Goal: Entertainment & Leisure: Consume media (video, audio)

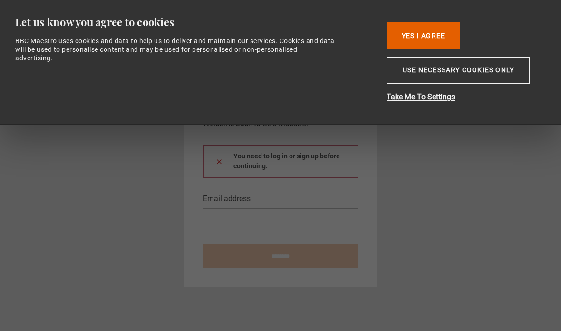
click at [434, 36] on button "Yes I Agree" at bounding box center [423, 35] width 74 height 27
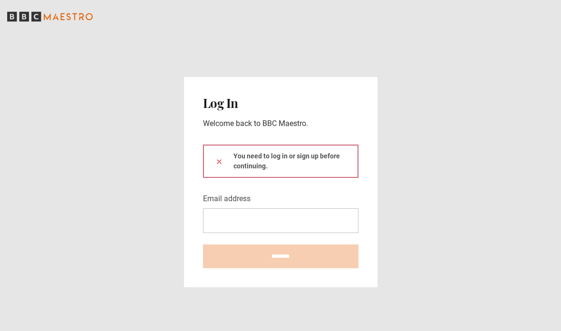
click at [291, 178] on div "You need to log in or sign up before continuing." at bounding box center [280, 161] width 155 height 33
click at [318, 178] on div "You need to log in or sign up before continuing." at bounding box center [280, 161] width 155 height 33
click at [213, 178] on div "You need to log in or sign up before continuing." at bounding box center [280, 161] width 155 height 33
click at [261, 233] on input "Email address" at bounding box center [280, 220] width 155 height 25
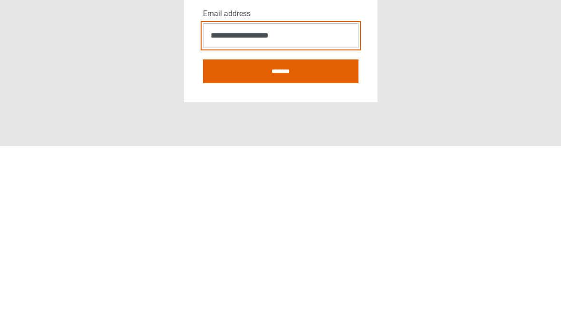
type input "**********"
click at [313, 244] on input "********" at bounding box center [280, 256] width 155 height 24
type input "**********"
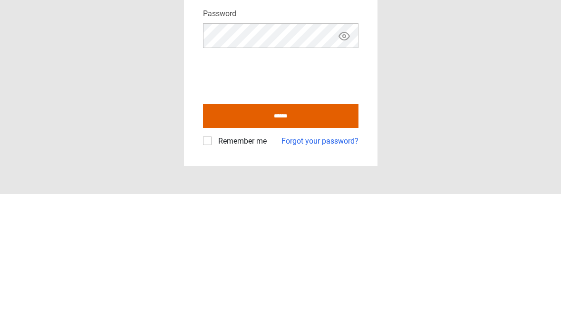
scroll to position [38, 0]
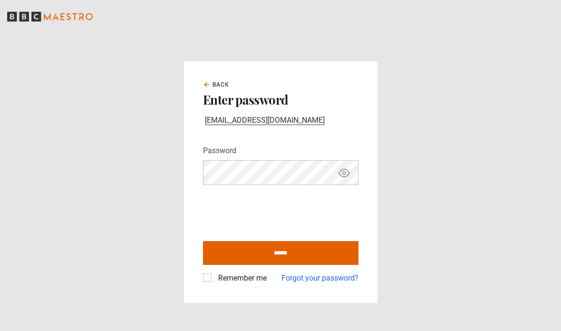
click at [233, 241] on input "******" at bounding box center [280, 253] width 155 height 24
type input "**********"
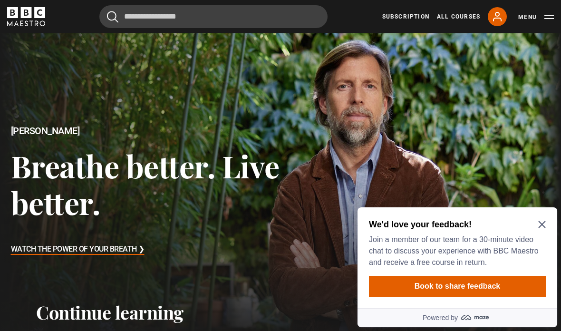
click at [538, 224] on icon "Close Maze Prompt" at bounding box center [542, 225] width 8 height 8
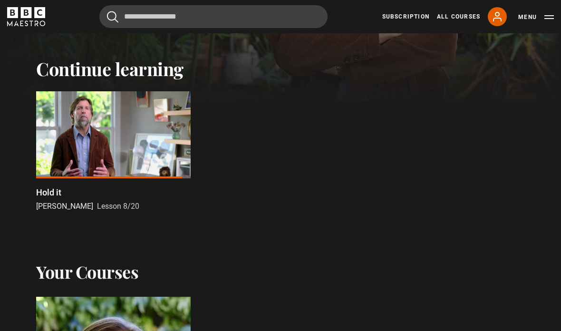
scroll to position [281, 0]
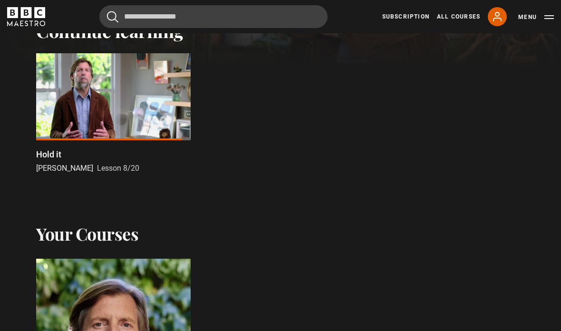
click at [77, 102] on div at bounding box center [113, 96] width 154 height 87
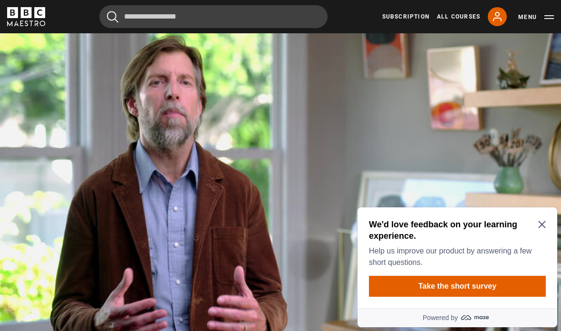
scroll to position [400, 0]
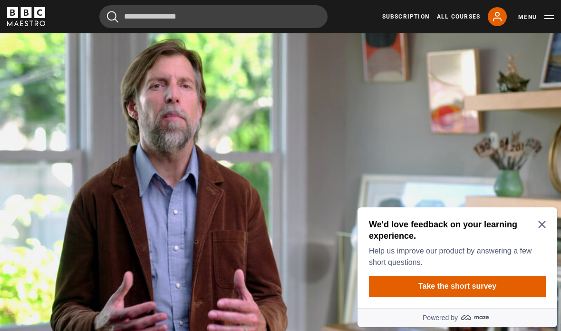
click at [543, 217] on div "We'd love feedback on your learning experience. Help us improve our product by …" at bounding box center [457, 257] width 200 height 101
click at [544, 222] on icon "Close Maze Prompt" at bounding box center [542, 225] width 8 height 8
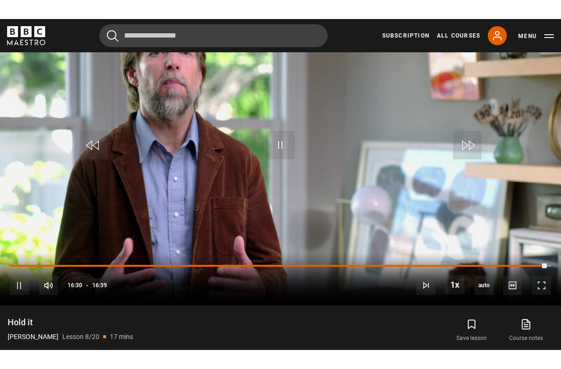
scroll to position [0, 0]
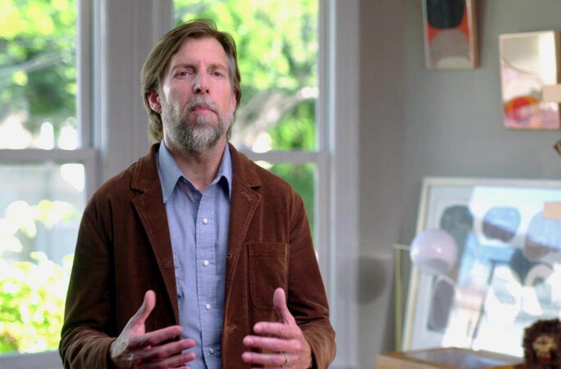
click at [488, 255] on video-js "Video Player is loading. Play Lesson Hold it 10s Skip Back 10 seconds Pause 10s…" at bounding box center [280, 184] width 561 height 369
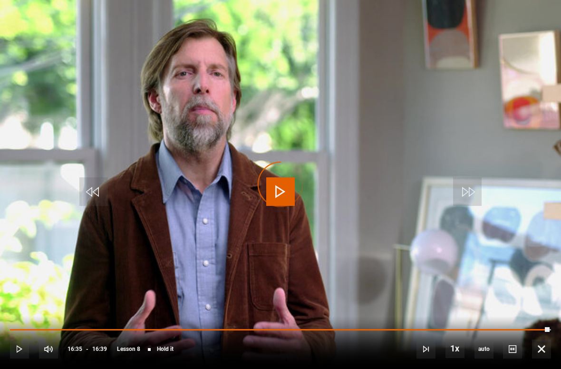
click at [97, 330] on div "Progress Bar" at bounding box center [280, 330] width 540 height 2
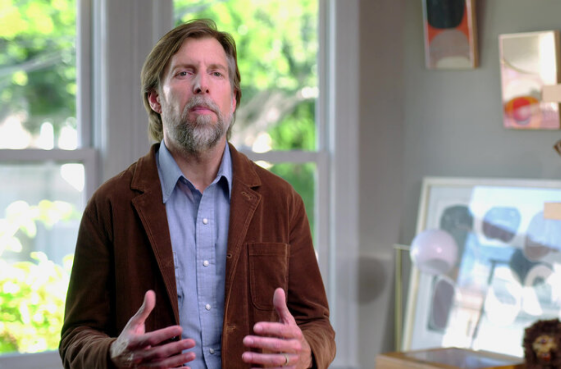
click at [303, 199] on video-js "Video Player is loading. Play Lesson Hold it 10s Skip Back 10 seconds Pause 10s…" at bounding box center [280, 184] width 561 height 369
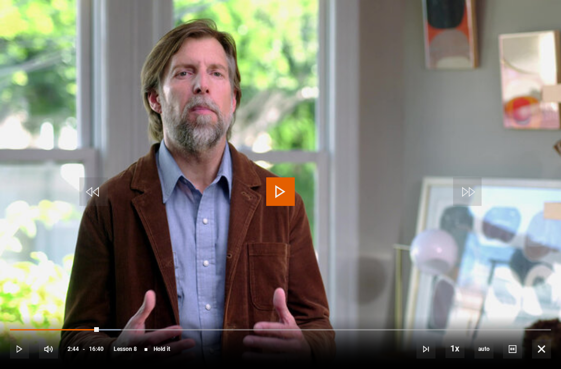
click at [322, 190] on video-js "Video Player is loading. Play Lesson Hold it 10s Skip Back 10 seconds Play 10s …" at bounding box center [280, 184] width 561 height 369
click at [367, 173] on video-js "Video Player is loading. Play Lesson Hold it 10s Skip Back 10 seconds Play 10s …" at bounding box center [280, 184] width 561 height 369
click at [367, 135] on video-js "Video Player is loading. Play Lesson Hold it 10s Skip Back 10 seconds Play 10s …" at bounding box center [280, 184] width 561 height 369
click at [352, 118] on video-js "Video Player is loading. Play Lesson Hold it 10s Skip Back 10 seconds Pause 10s…" at bounding box center [280, 184] width 561 height 369
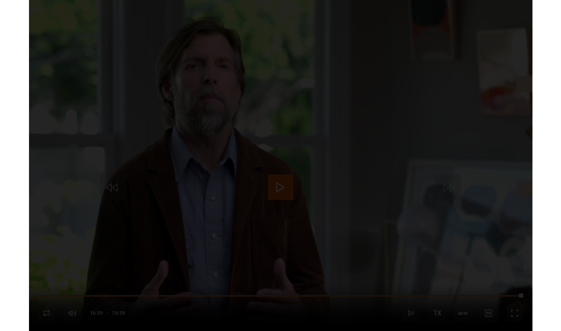
scroll to position [452, 0]
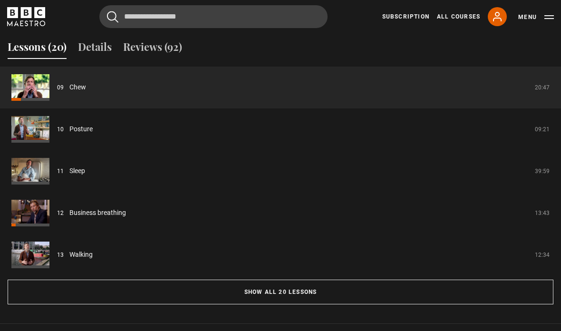
scroll to position [765, 0]
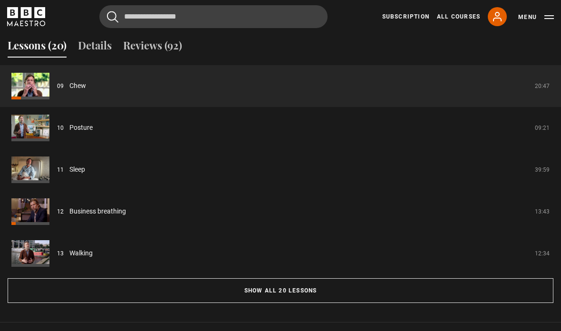
click at [309, 303] on button "Show all 20 lessons" at bounding box center [281, 290] width 546 height 25
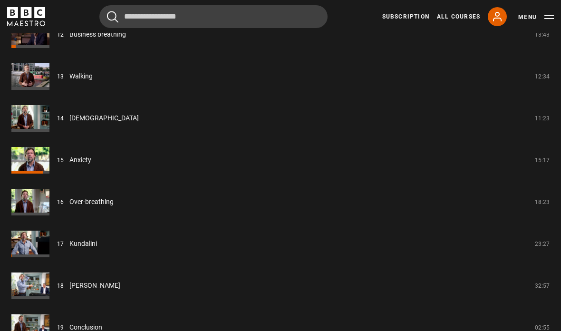
scroll to position [1309, 0]
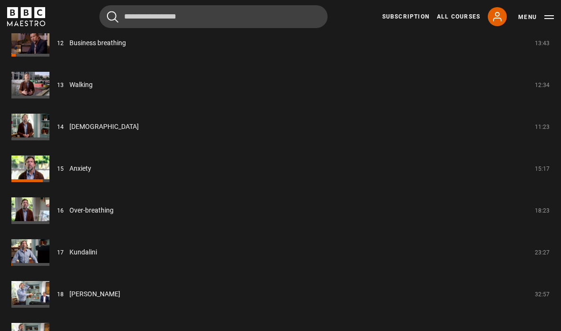
click at [69, 174] on link "Anxiety" at bounding box center [80, 169] width 22 height 10
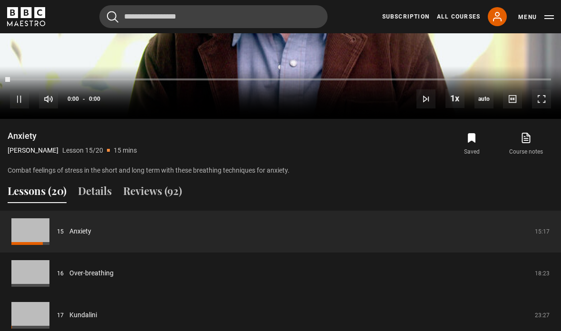
scroll to position [696, 0]
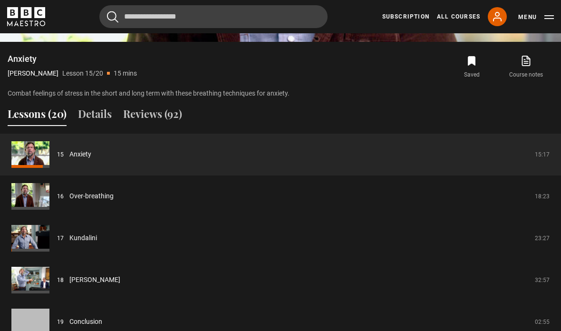
click at [94, 126] on button "Details" at bounding box center [95, 116] width 34 height 20
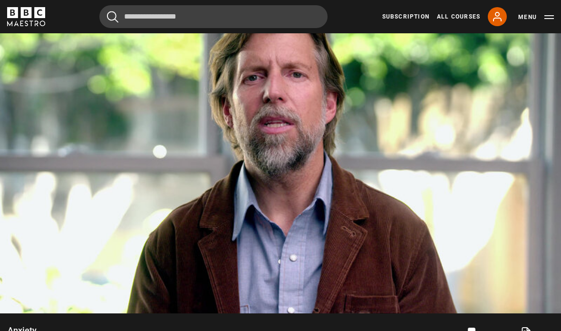
scroll to position [424, 0]
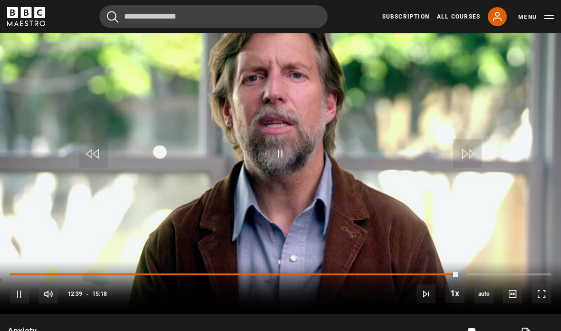
click at [453, 291] on div "10s Skip Back 10 seconds Pause 10s Skip Forward 10 seconds Loaded : 84.42% Paus…" at bounding box center [280, 287] width 561 height 53
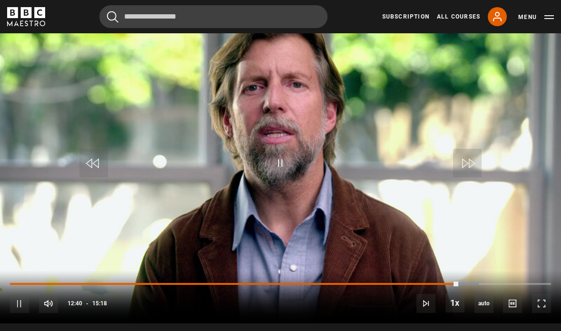
click at [83, 310] on div "10s Skip Back 10 seconds Pause 10s Skip Forward 10 seconds Loaded : 86.60% Paus…" at bounding box center [280, 296] width 561 height 53
click at [43, 285] on div "Progress Bar" at bounding box center [234, 284] width 449 height 2
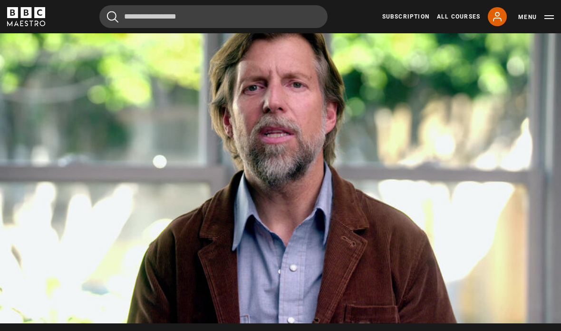
click at [224, 209] on video-js "Video Player is loading. Play Lesson Anxiety 10s Skip Back 10 seconds Pause 10s…" at bounding box center [280, 166] width 561 height 316
